Goal: Information Seeking & Learning: Learn about a topic

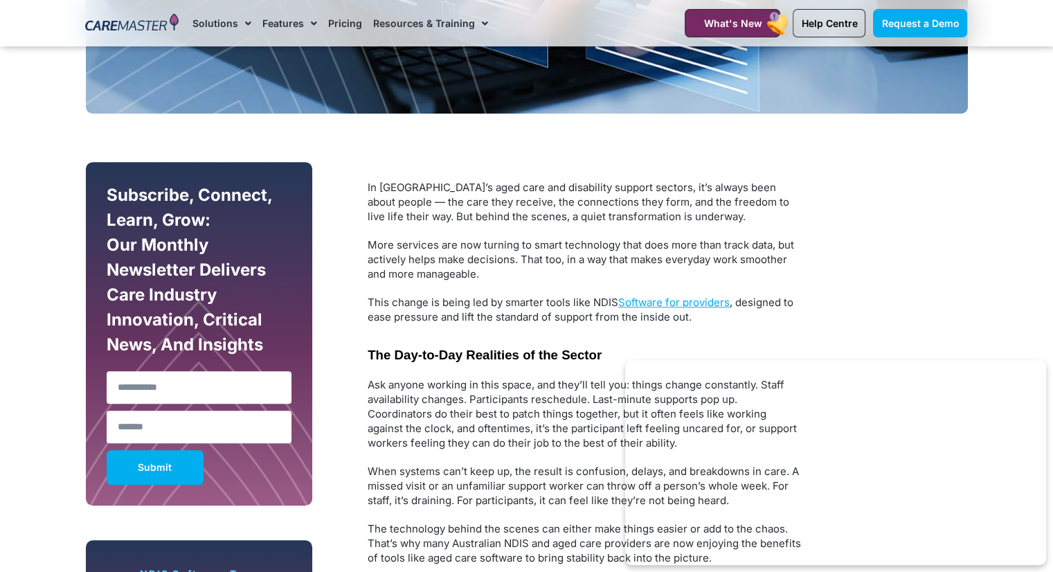
scroll to position [585, 0]
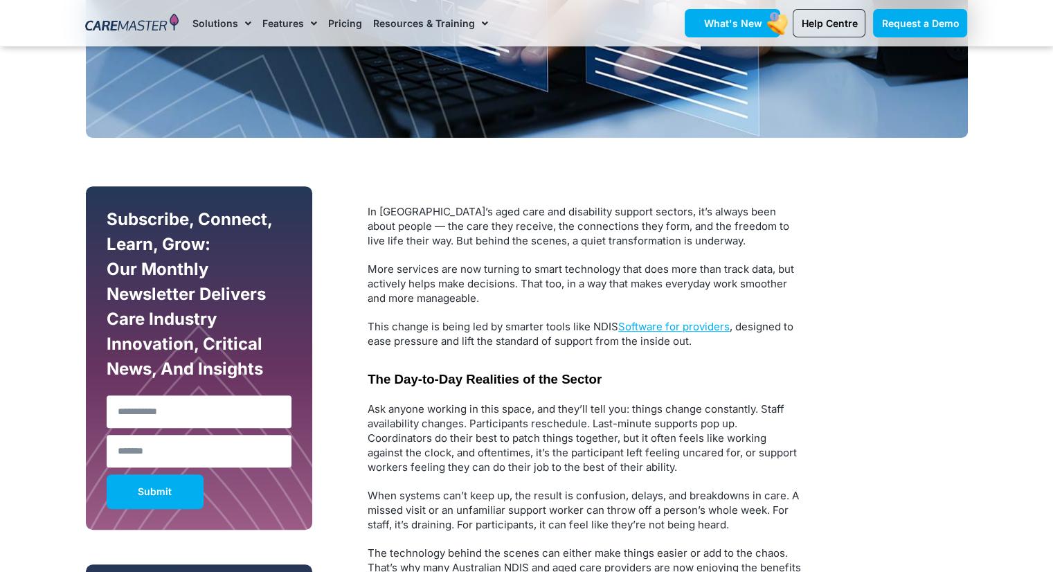
click at [735, 17] on span "What's New" at bounding box center [732, 23] width 58 height 12
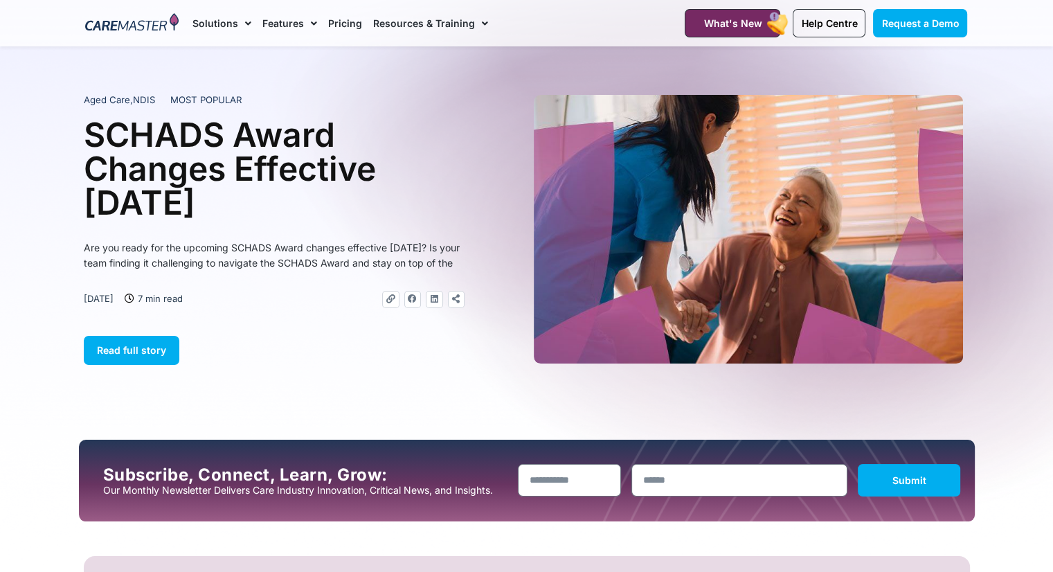
click at [333, 20] on link "Pricing" at bounding box center [345, 23] width 34 height 46
